Goal: Task Accomplishment & Management: Manage account settings

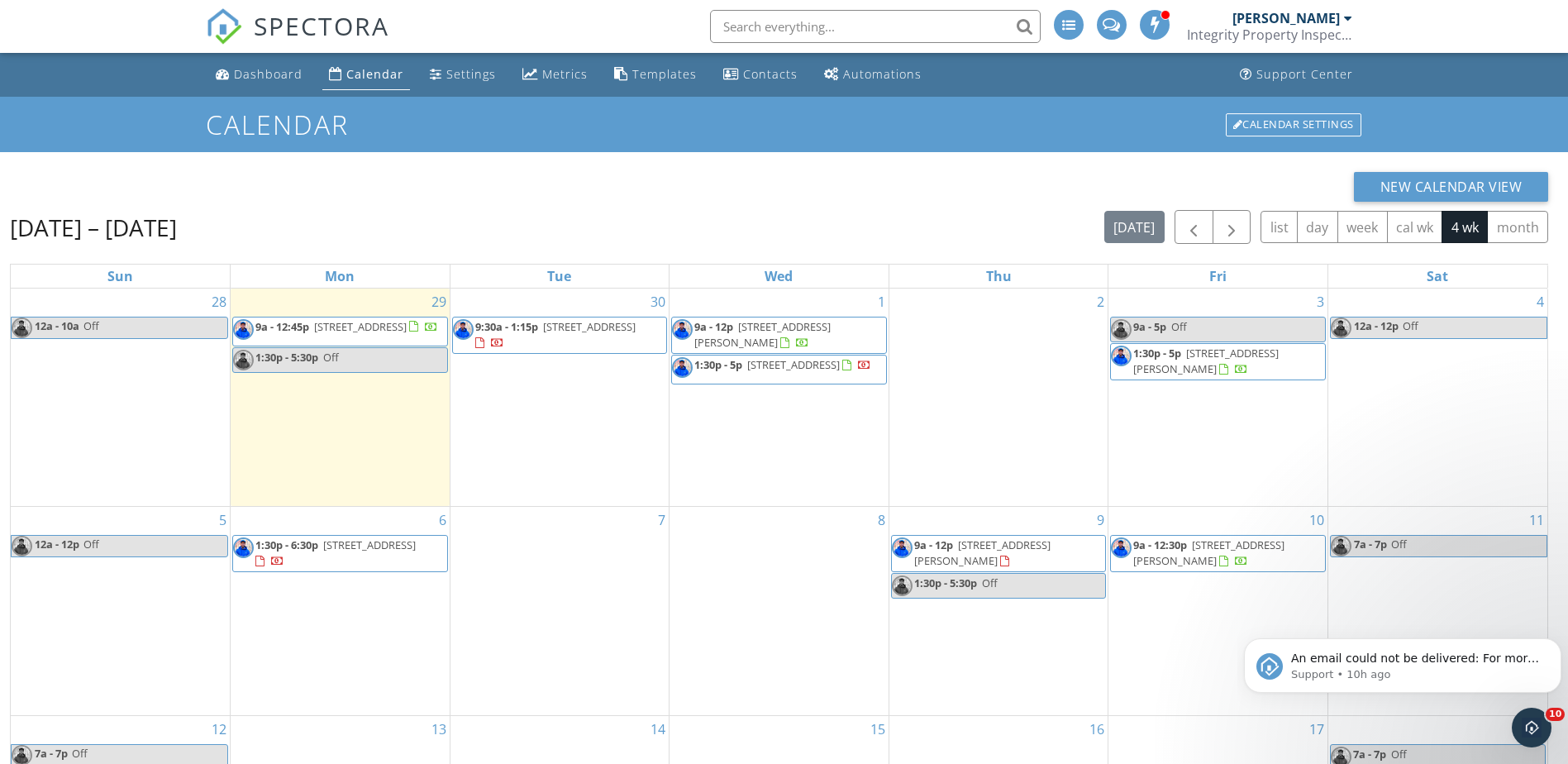
click at [810, 30] on input "text" at bounding box center [875, 26] width 331 height 33
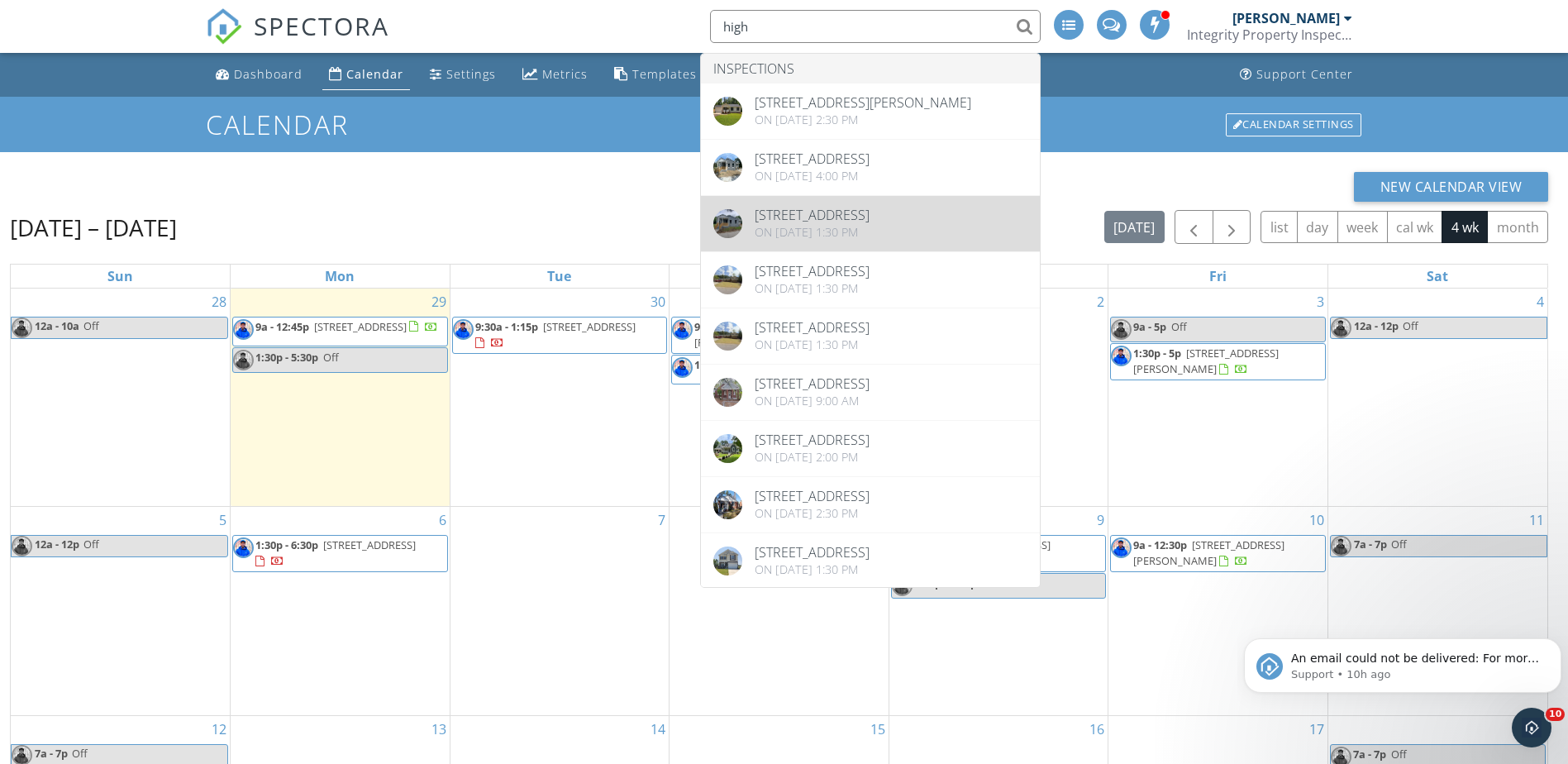
type input "high"
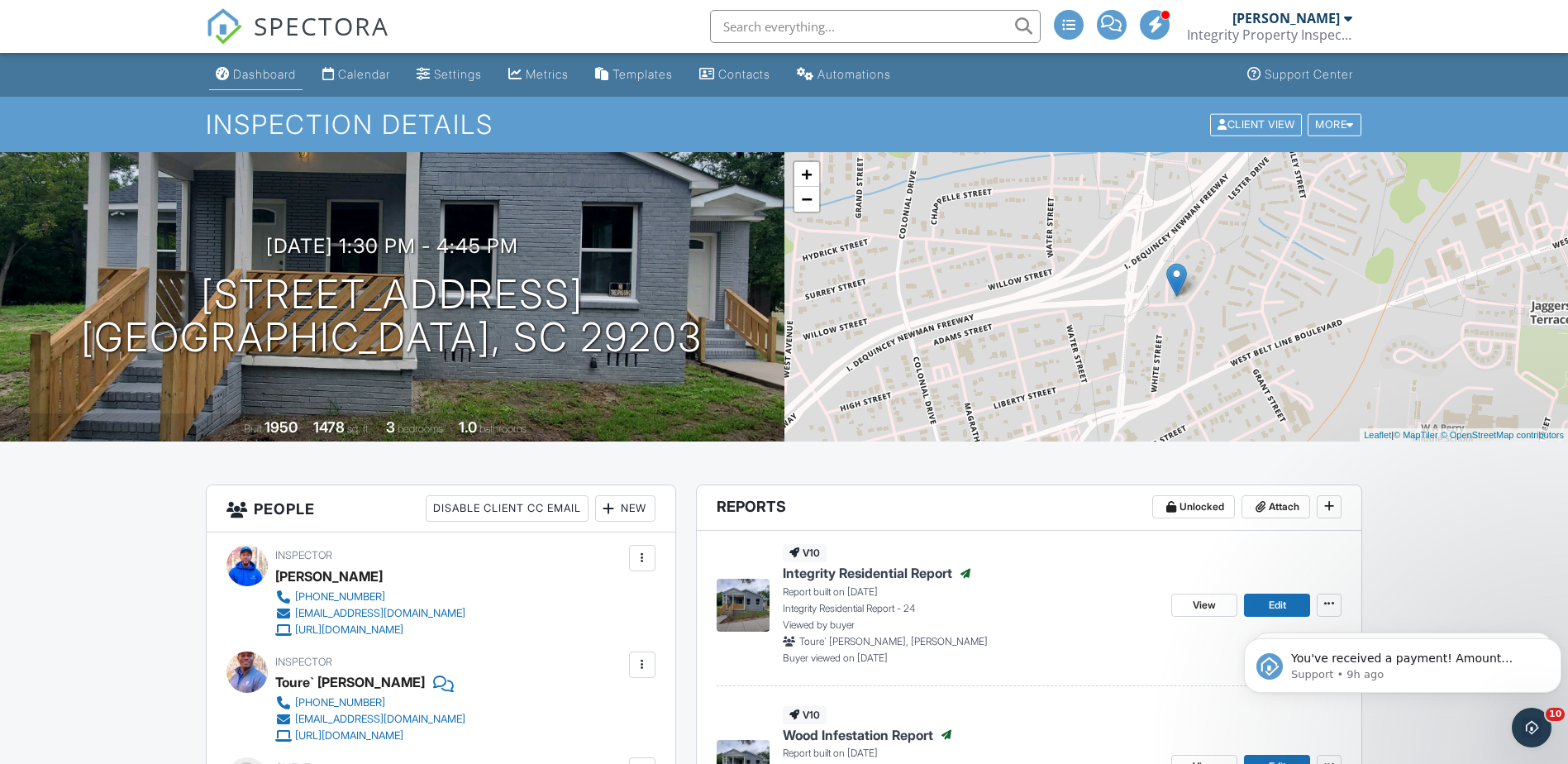
click at [279, 77] on div "Dashboard" at bounding box center [265, 74] width 62 height 14
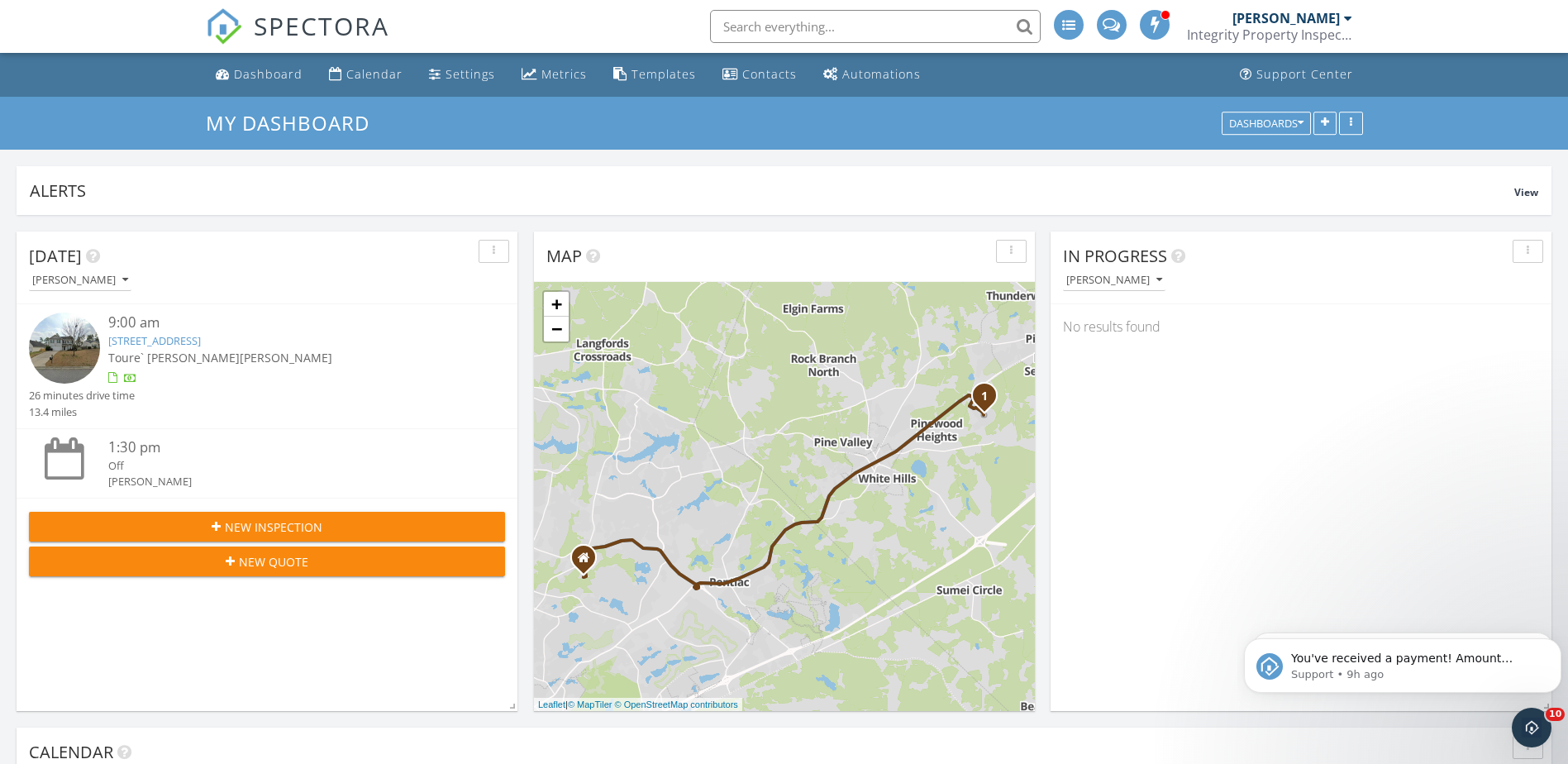
click at [83, 349] on img at bounding box center [64, 348] width 71 height 71
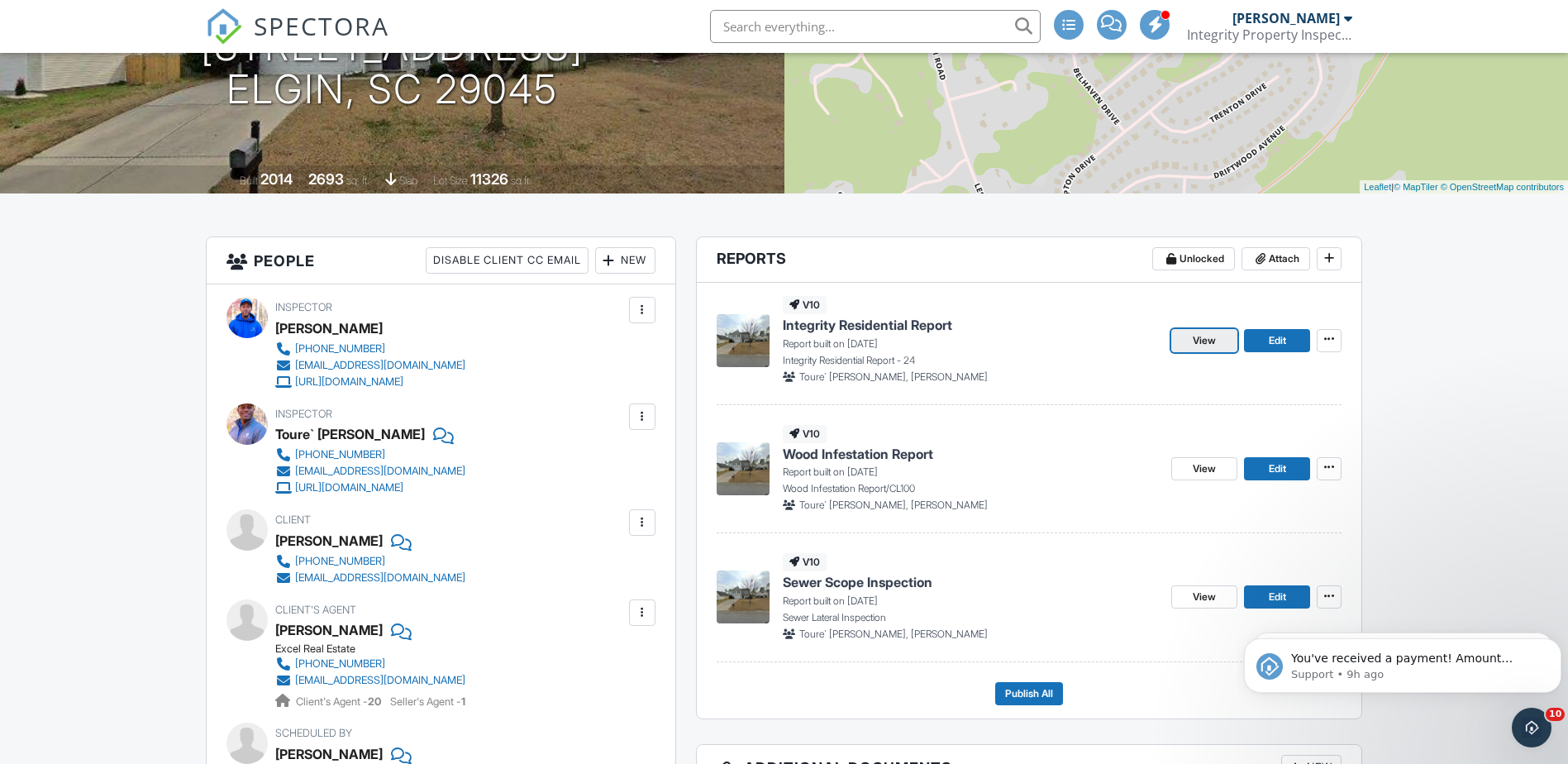
click at [1208, 348] on span "View" at bounding box center [1204, 340] width 23 height 16
